Goal: Find specific page/section: Find specific page/section

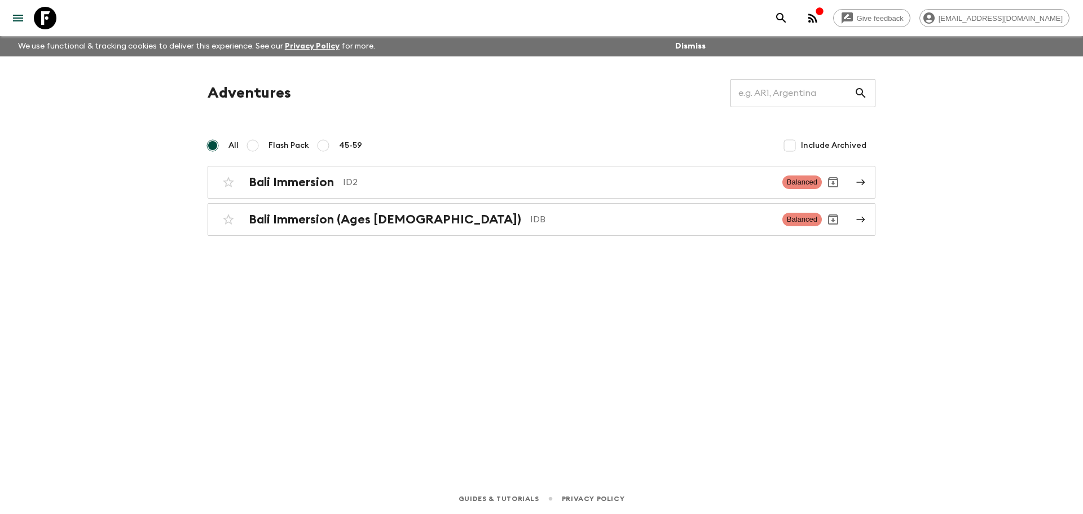
click at [349, 292] on div "Adventures ​ All Flash Pack 45-59 Include Archived Bali Immersion ID2 Balanced …" at bounding box center [542, 253] width 722 height 395
click at [416, 187] on p "ID2" at bounding box center [558, 182] width 430 height 14
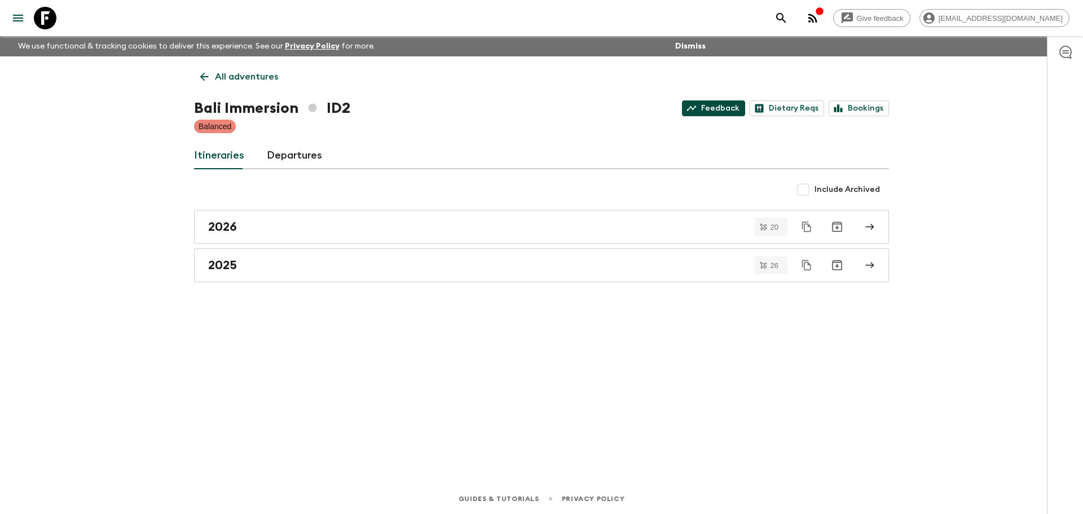
click at [731, 108] on link "Feedback" at bounding box center [713, 108] width 63 height 16
